Goal: Transaction & Acquisition: Subscribe to service/newsletter

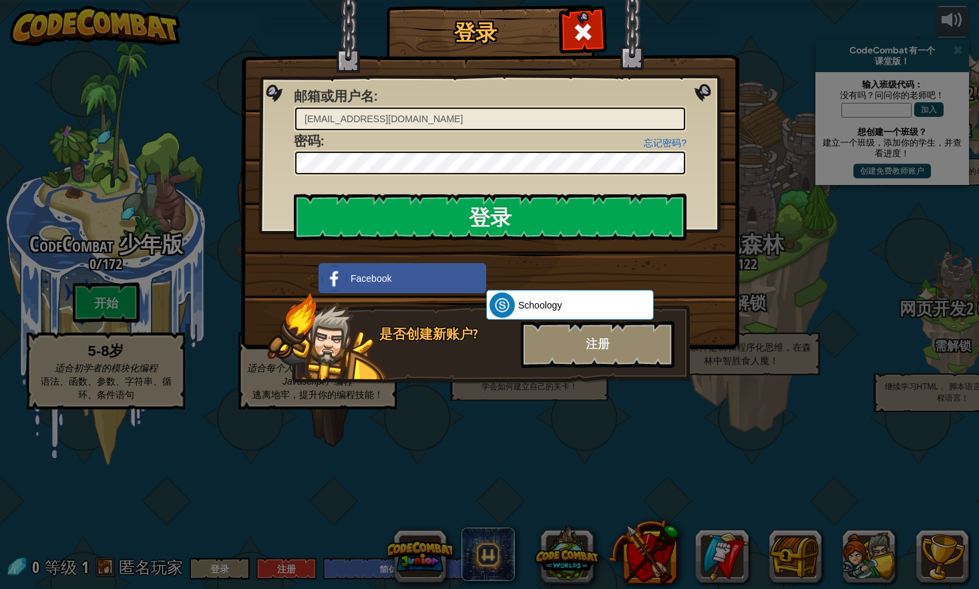
select select "zh-HANS"
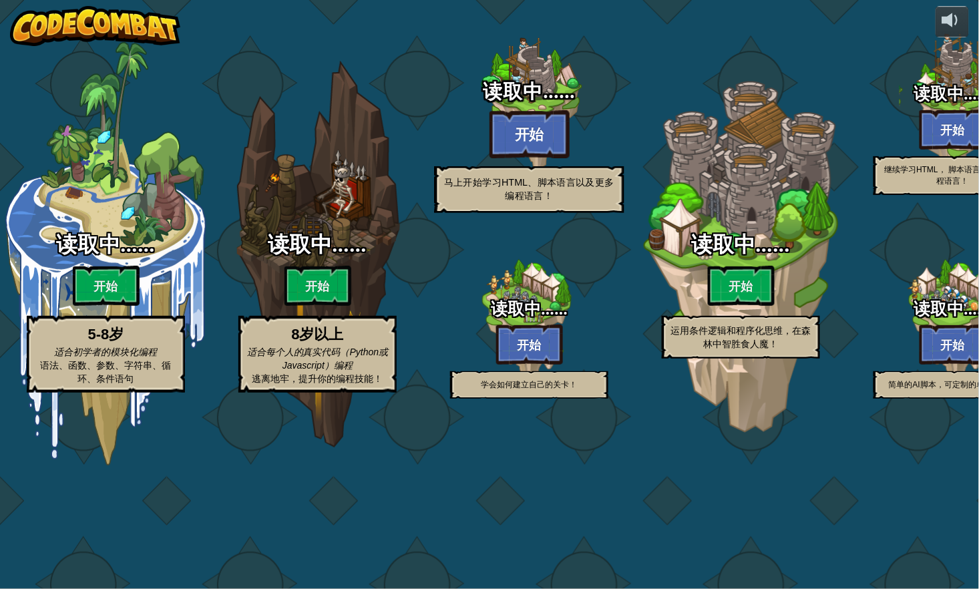
select select "zh-HANS"
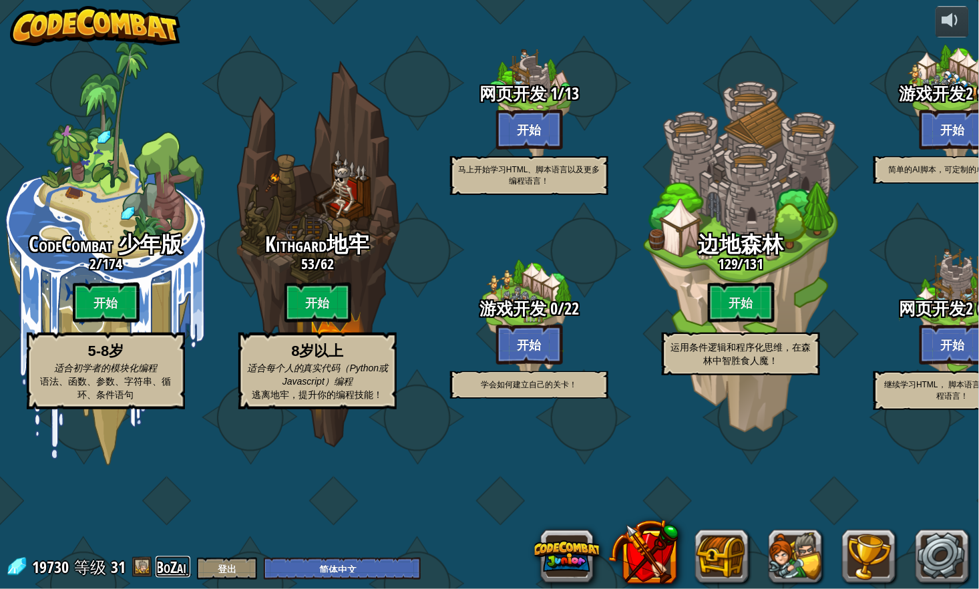
click at [165, 573] on link "BoZai" at bounding box center [173, 566] width 35 height 21
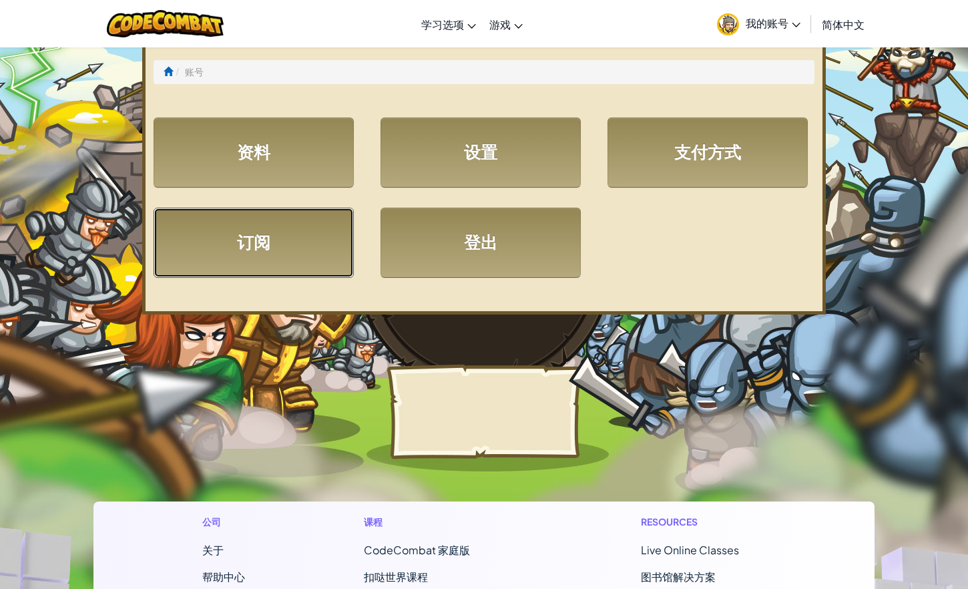
click at [232, 234] on link "订阅" at bounding box center [254, 243] width 200 height 70
